Goal: Information Seeking & Learning: Learn about a topic

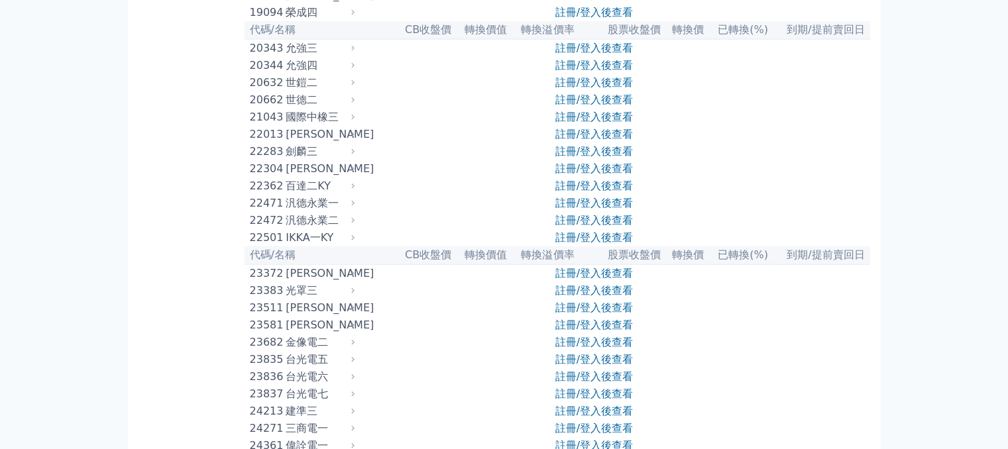
scroll to position [795, 0]
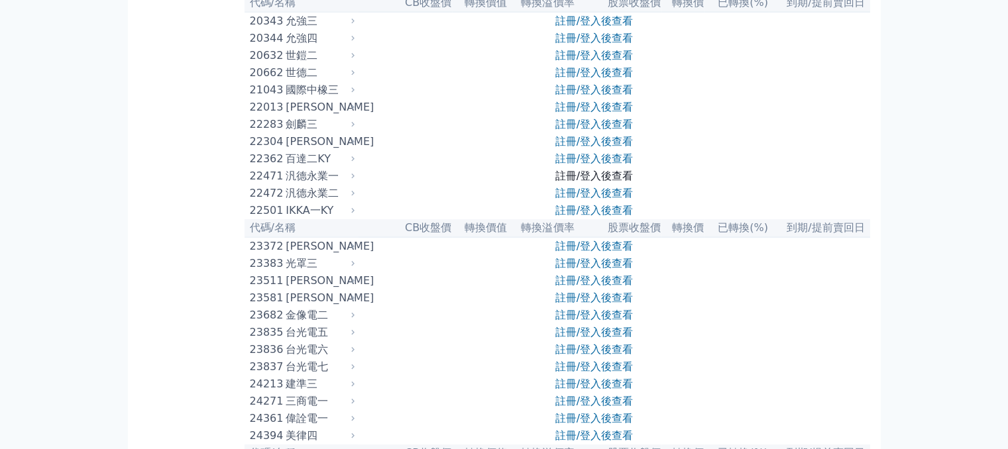
click at [611, 182] on link "註冊/登入後查看" at bounding box center [594, 176] width 78 height 13
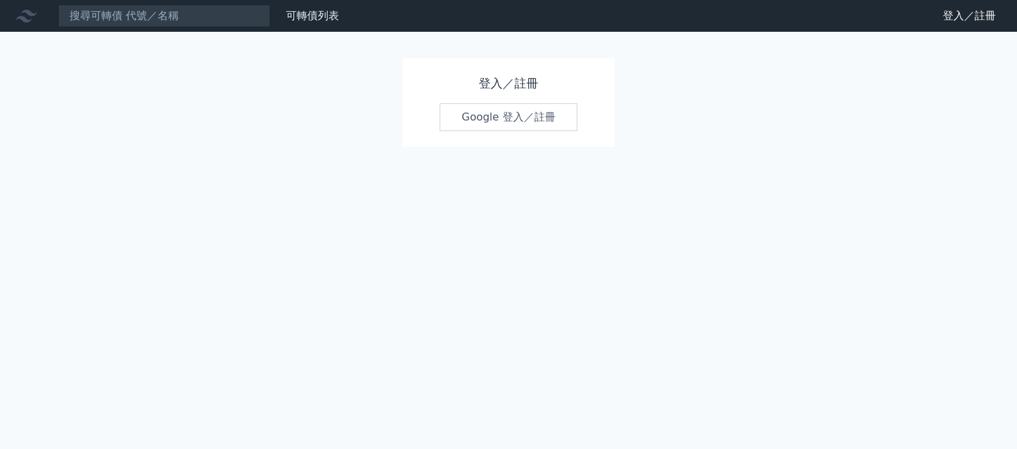
click at [529, 115] on link "Google 登入／註冊" at bounding box center [509, 117] width 138 height 28
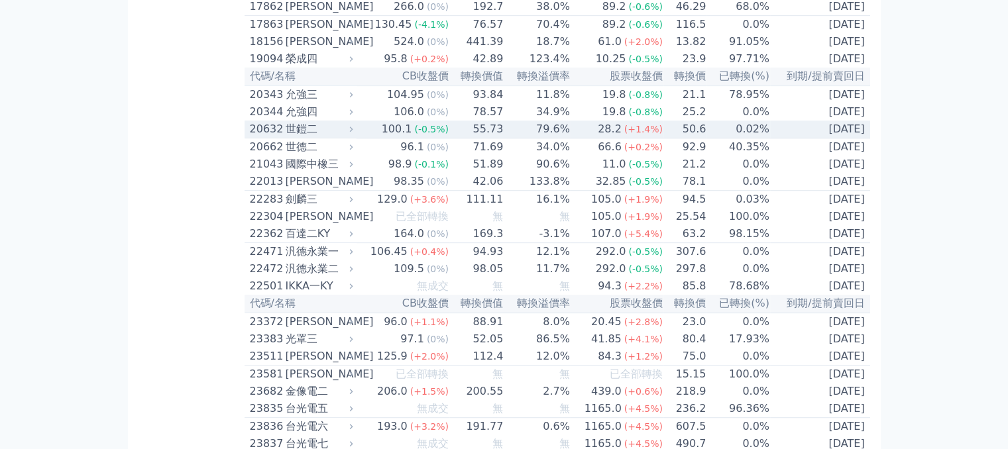
scroll to position [795, 0]
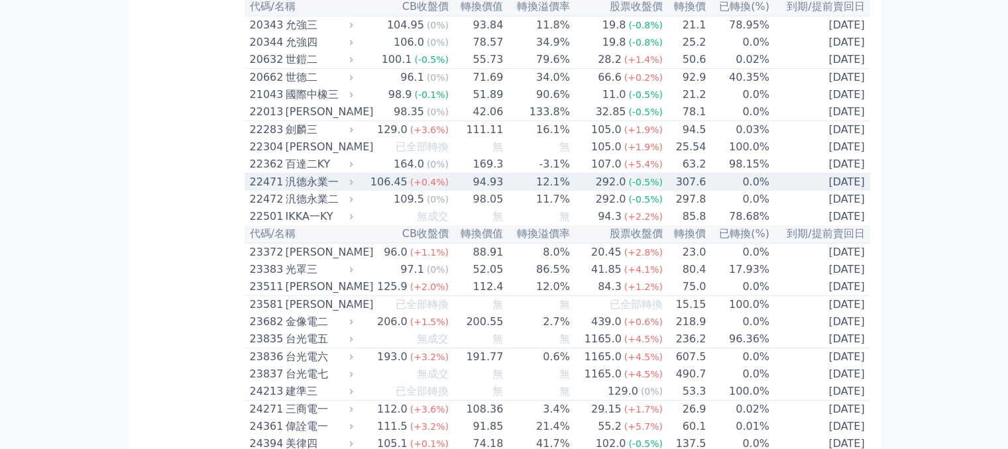
click at [318, 190] on div "汎德永業一" at bounding box center [318, 182] width 65 height 16
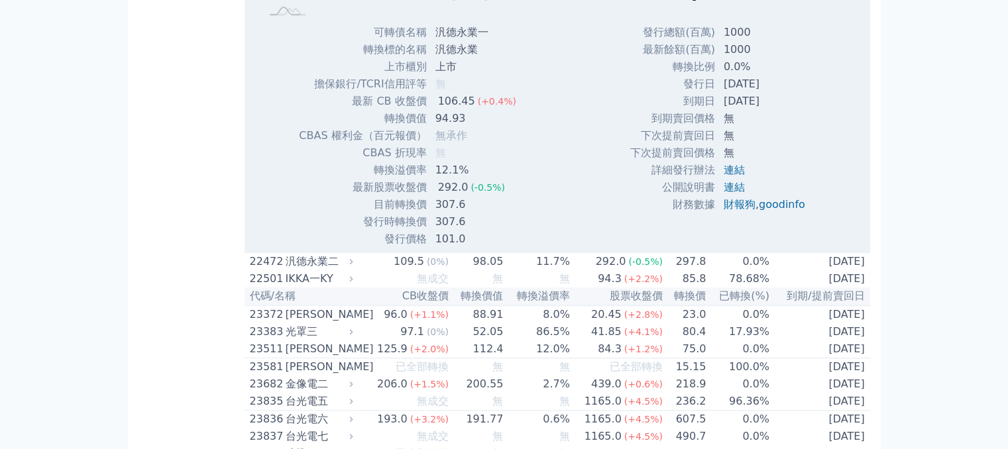
scroll to position [1259, 0]
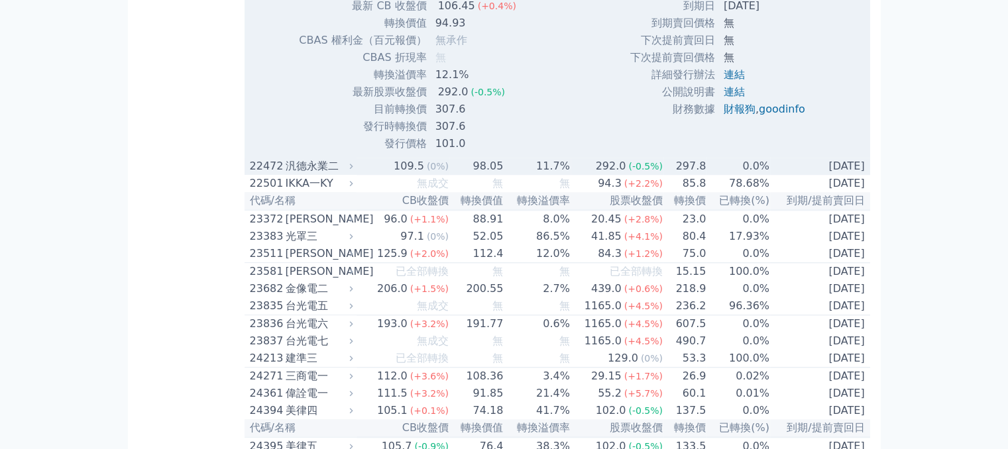
click at [331, 174] on div "汎德永業二" at bounding box center [318, 166] width 65 height 16
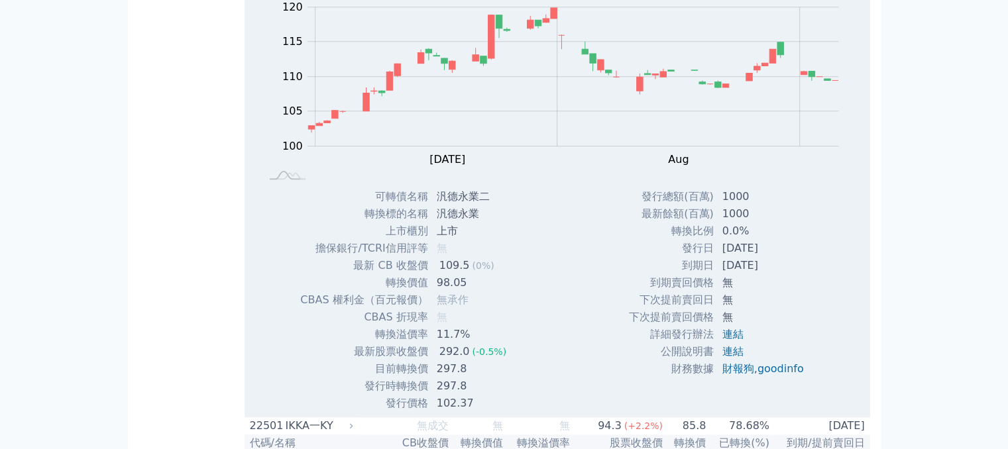
scroll to position [1524, 0]
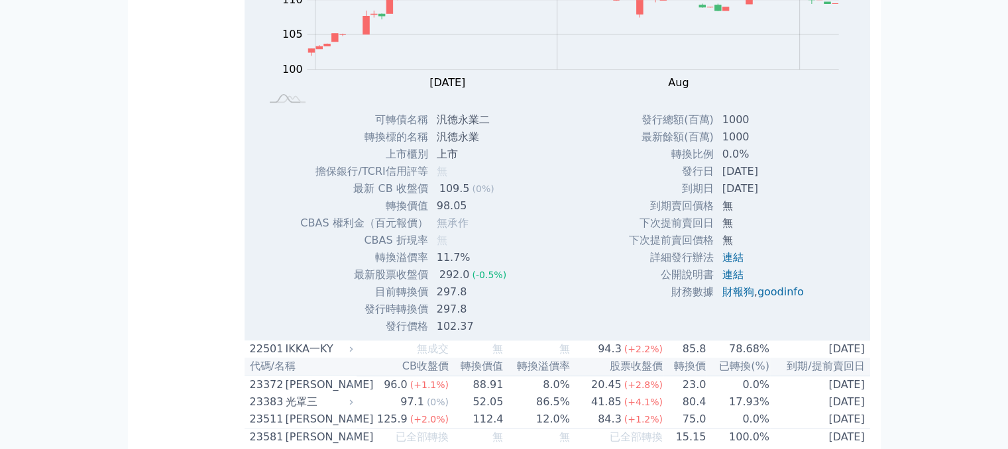
click at [450, 229] on span "無承作" at bounding box center [453, 223] width 32 height 13
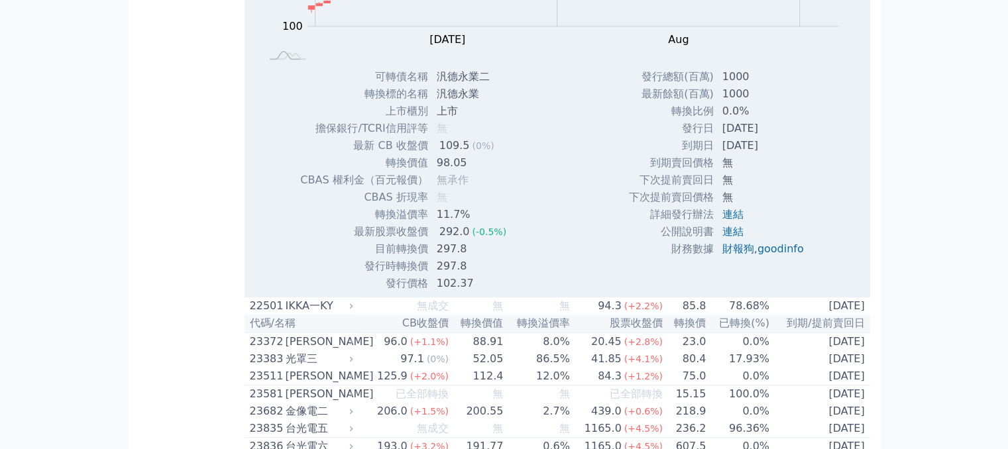
scroll to position [1590, 0]
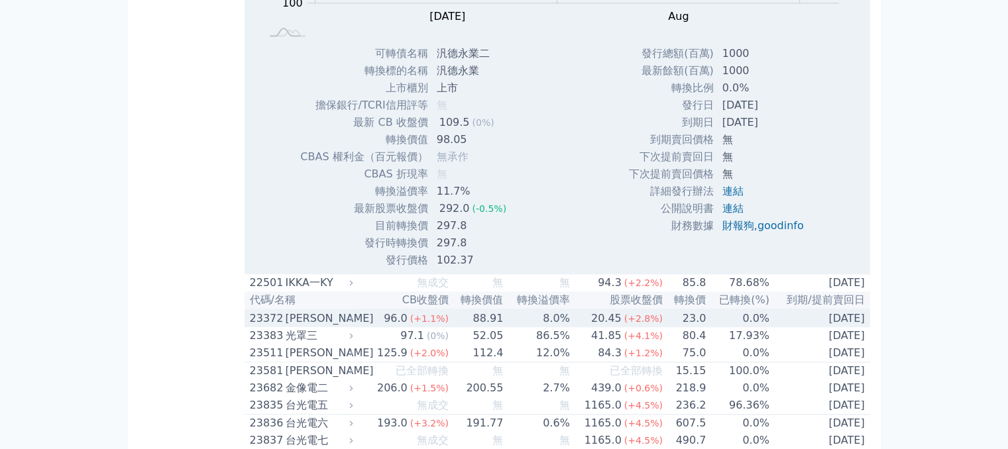
click at [295, 327] on div "[PERSON_NAME]" at bounding box center [318, 319] width 65 height 16
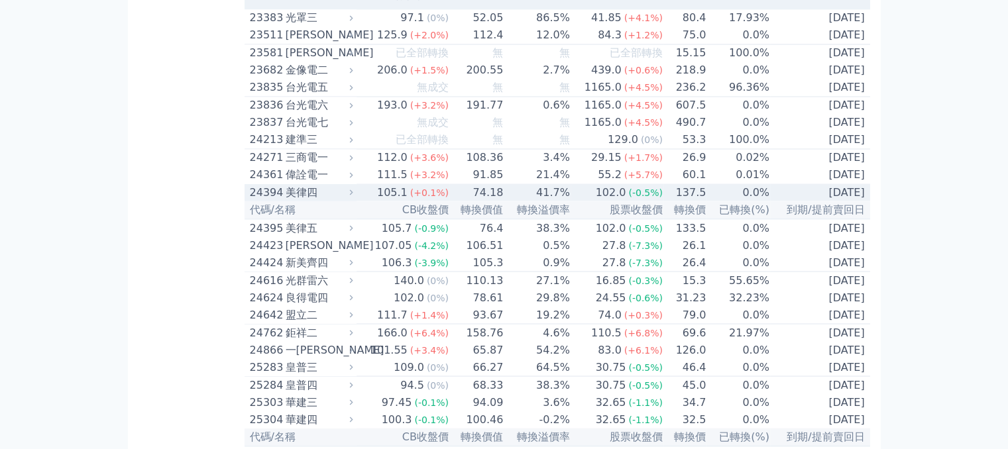
scroll to position [2451, 0]
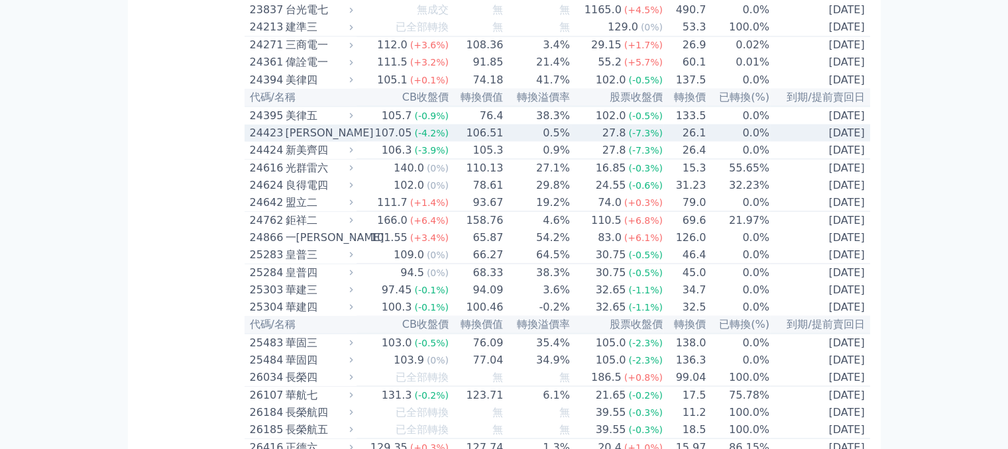
click at [313, 140] on div "[PERSON_NAME]" at bounding box center [318, 133] width 65 height 16
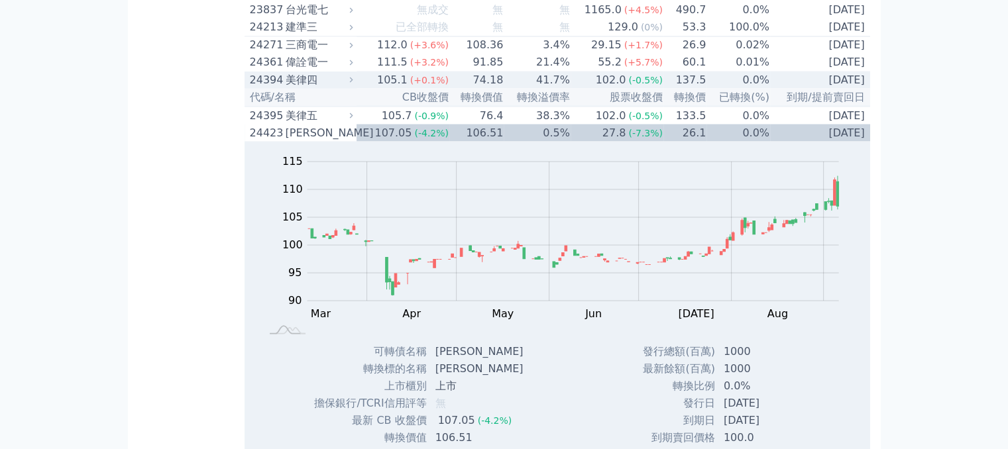
click at [305, 87] on div "美律四" at bounding box center [318, 80] width 65 height 16
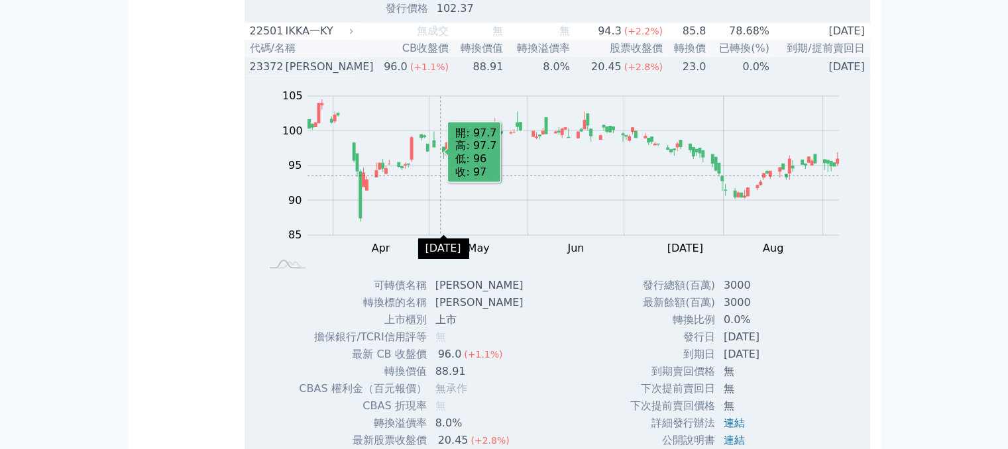
scroll to position [1722, 0]
